Goal: Navigation & Orientation: Find specific page/section

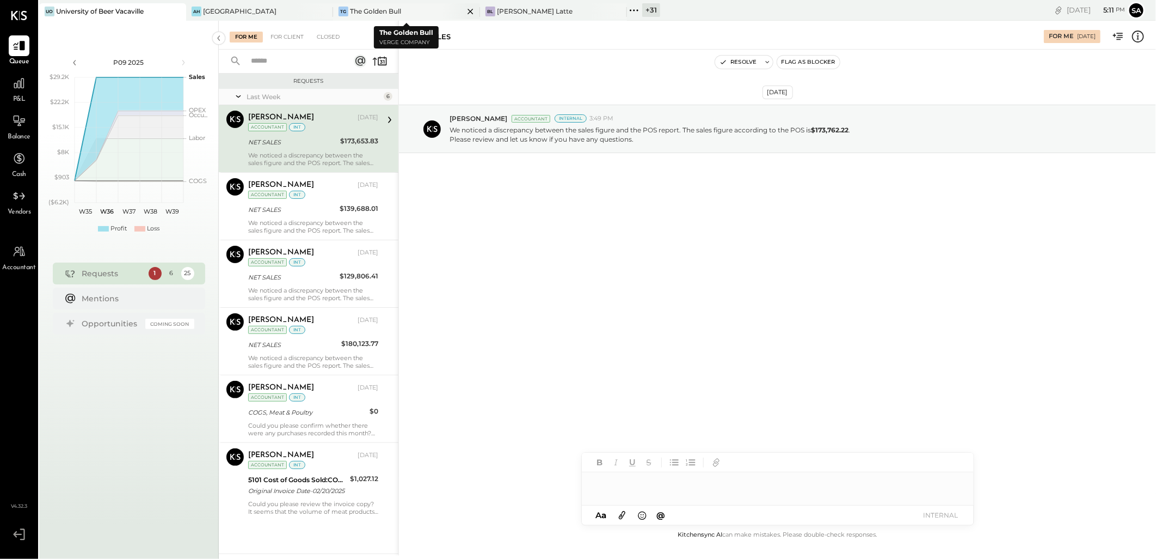
click at [396, 14] on div "The Golden Bull" at bounding box center [375, 11] width 51 height 9
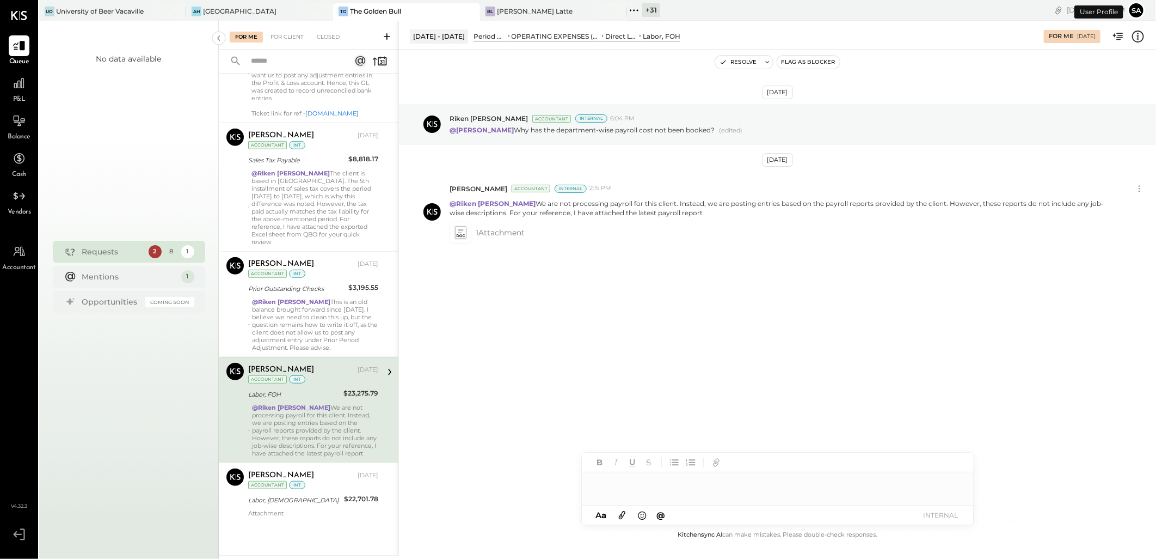
scroll to position [450, 0]
click at [306, 498] on div "Labor, [DEMOGRAPHIC_DATA]" at bounding box center [294, 499] width 93 height 11
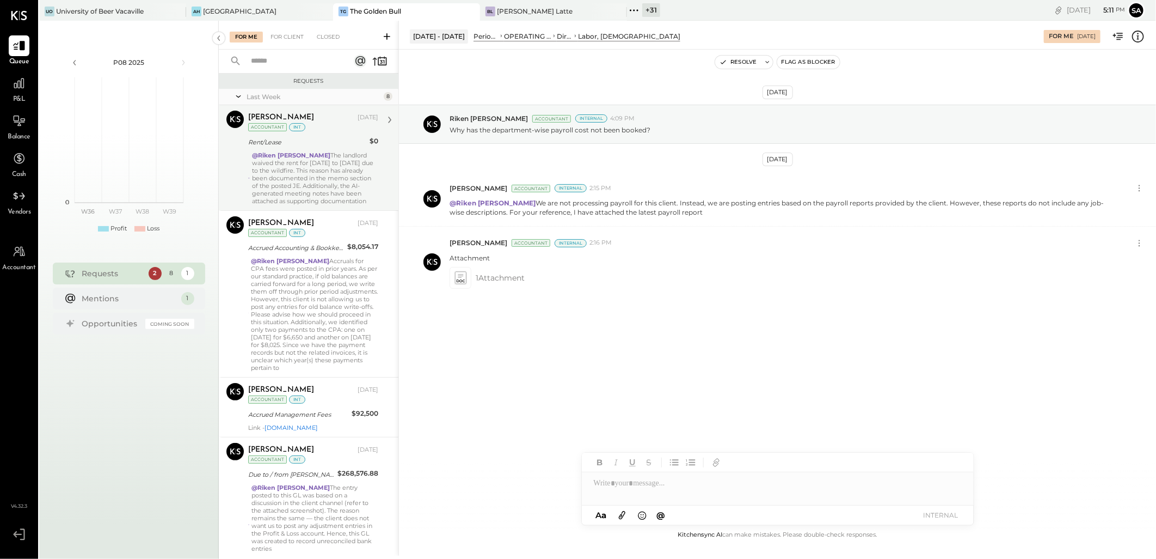
click at [310, 162] on div "@[PERSON_NAME] The landlord waived the rent for [DATE] to [DATE] due to the wil…" at bounding box center [315, 177] width 126 height 53
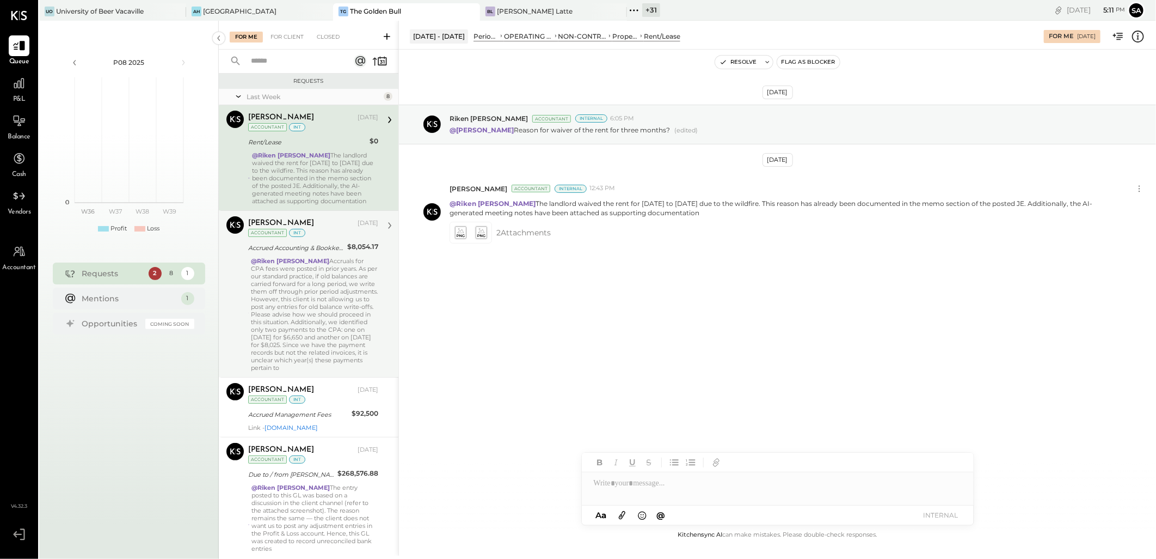
click at [289, 286] on div "@Riken [PERSON_NAME] Accruals for CPA fees were posted in prior years. As per o…" at bounding box center [314, 314] width 127 height 114
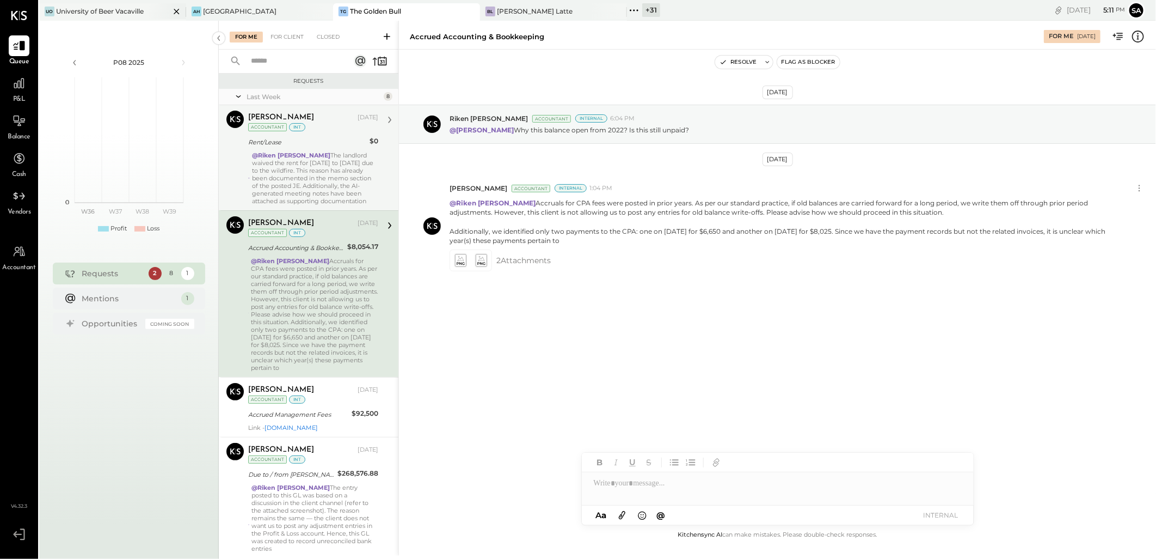
click at [132, 13] on div "University of Beer Vacaville" at bounding box center [100, 11] width 88 height 9
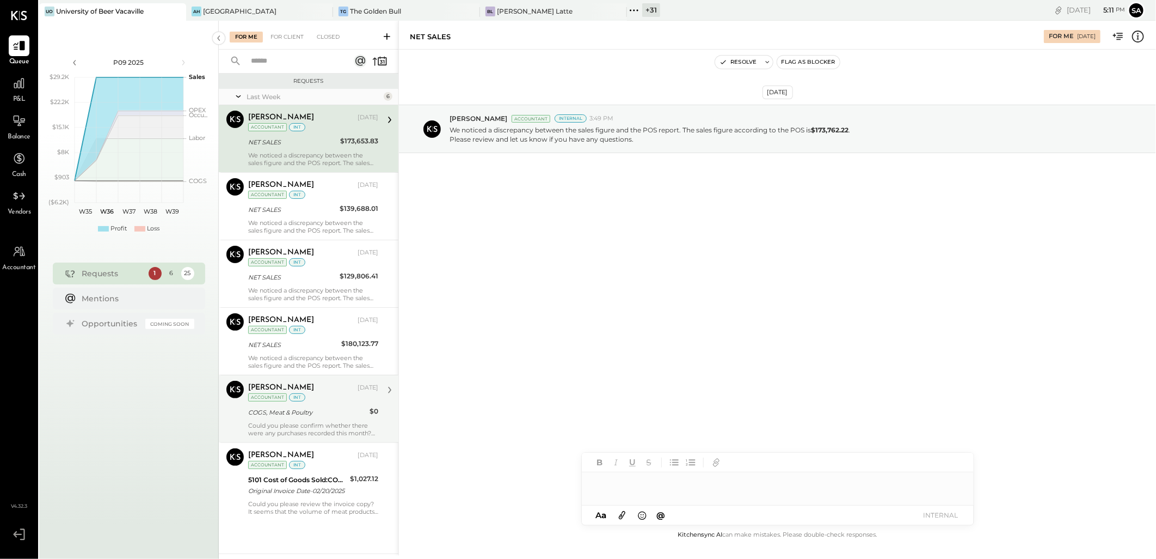
click at [302, 415] on div "COGS, Meat & Poultry" at bounding box center [307, 412] width 118 height 11
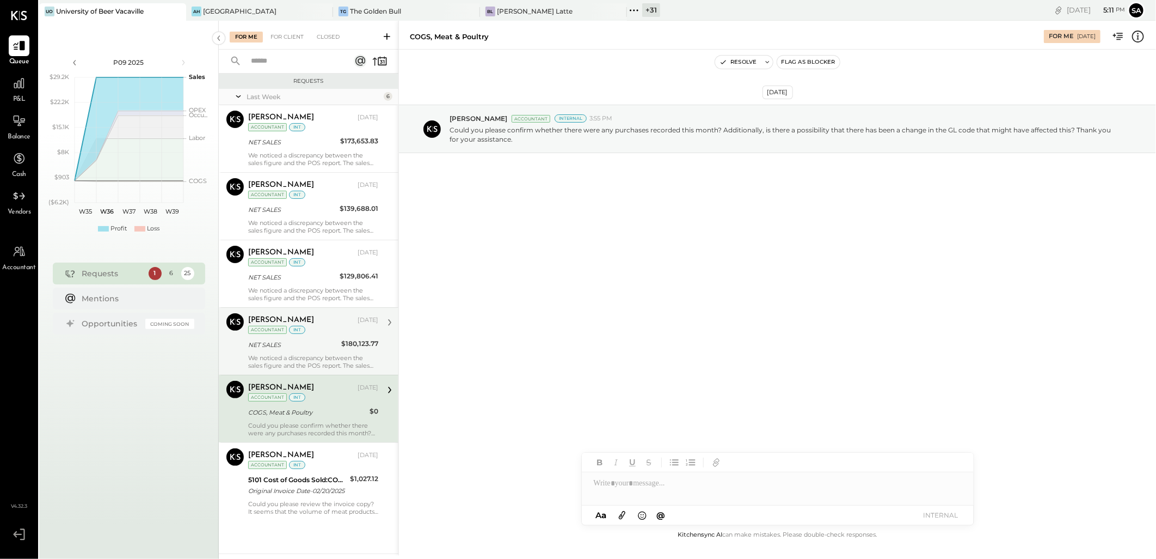
click at [286, 343] on div "NET SALES" at bounding box center [293, 344] width 90 height 11
